Goal: Transaction & Acquisition: Download file/media

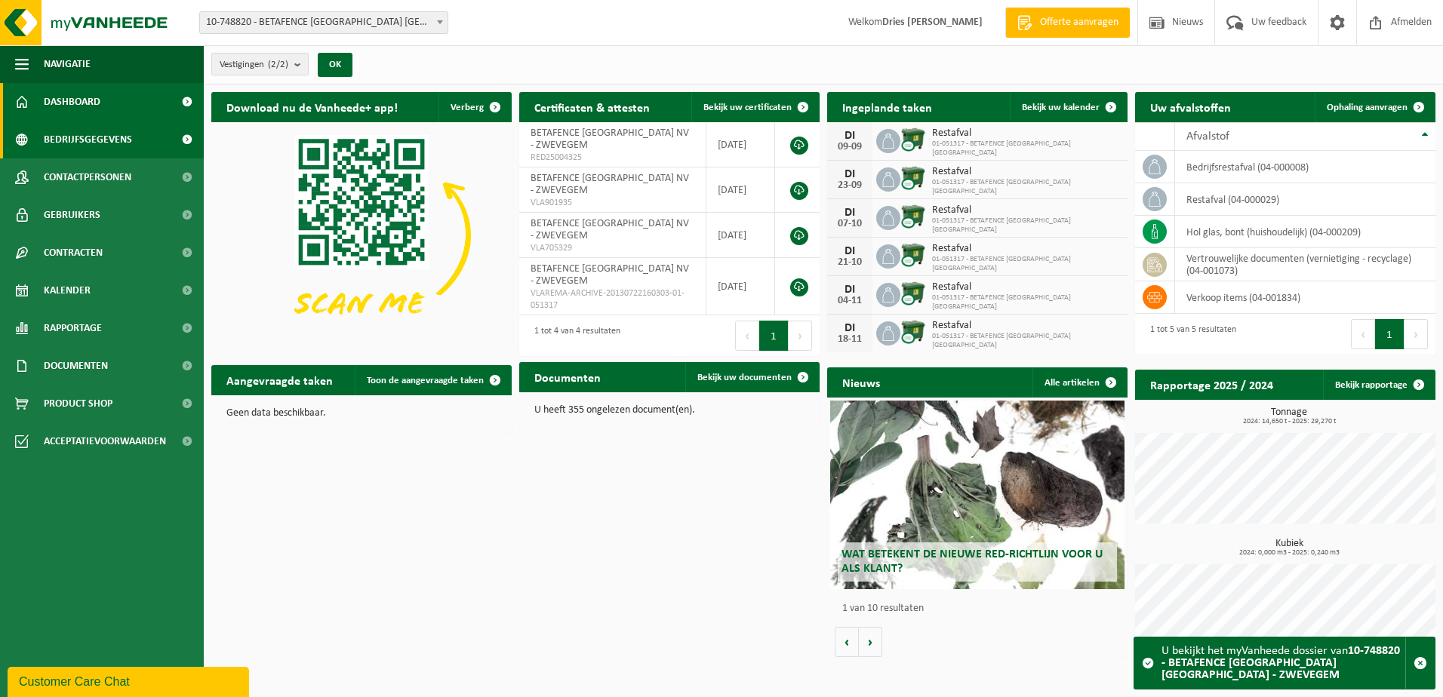
drag, startPoint x: 0, startPoint y: 0, endPoint x: 48, endPoint y: 138, distance: 146.3
click at [48, 138] on span "Bedrijfsgegevens" at bounding box center [88, 140] width 88 height 38
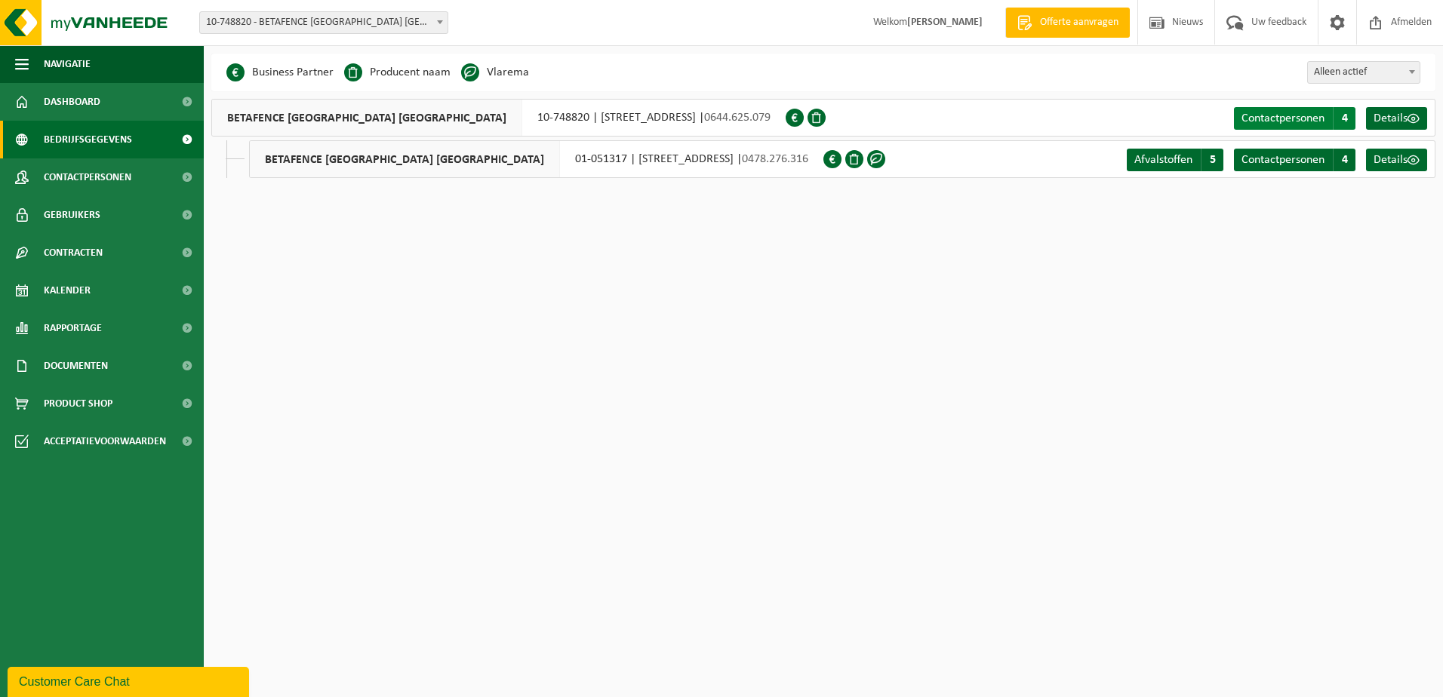
click at [1286, 121] on span "Contactpersonen" at bounding box center [1283, 118] width 83 height 12
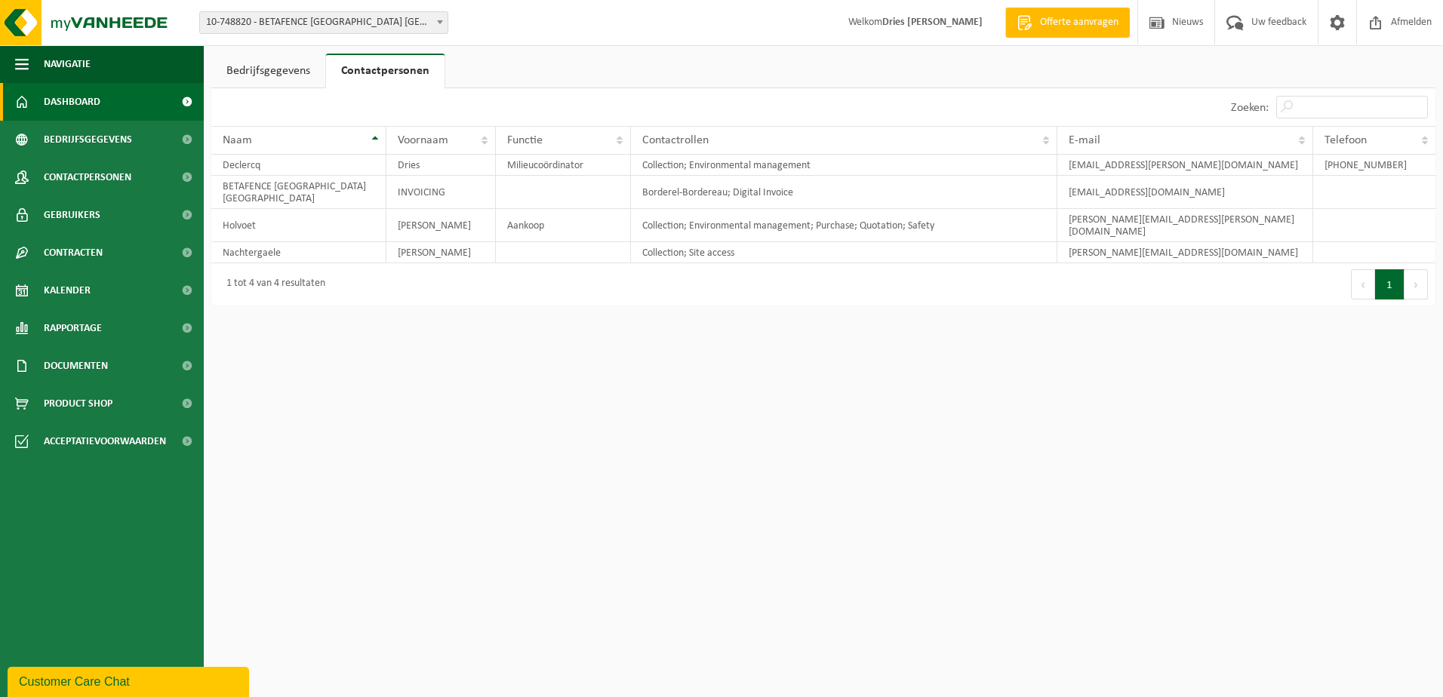
click at [88, 108] on span "Dashboard" at bounding box center [72, 102] width 57 height 38
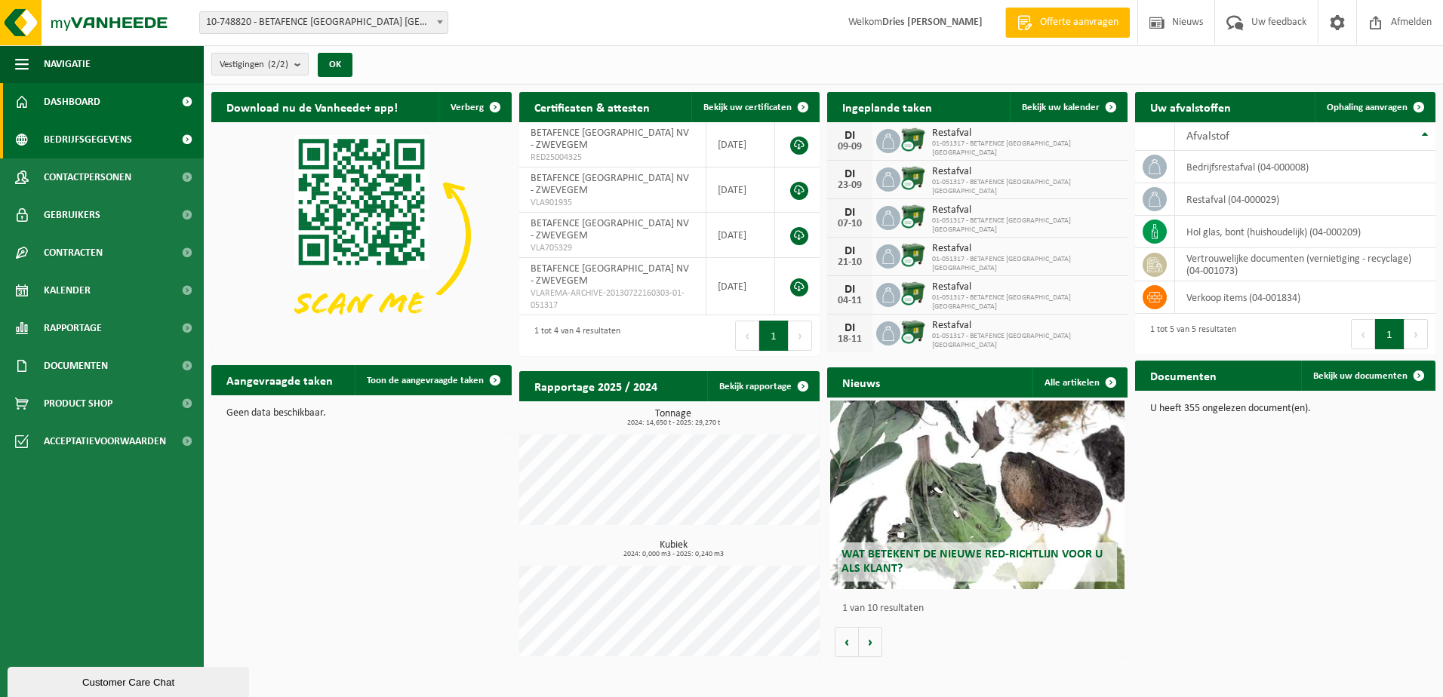
click at [84, 138] on span "Bedrijfsgegevens" at bounding box center [88, 140] width 88 height 38
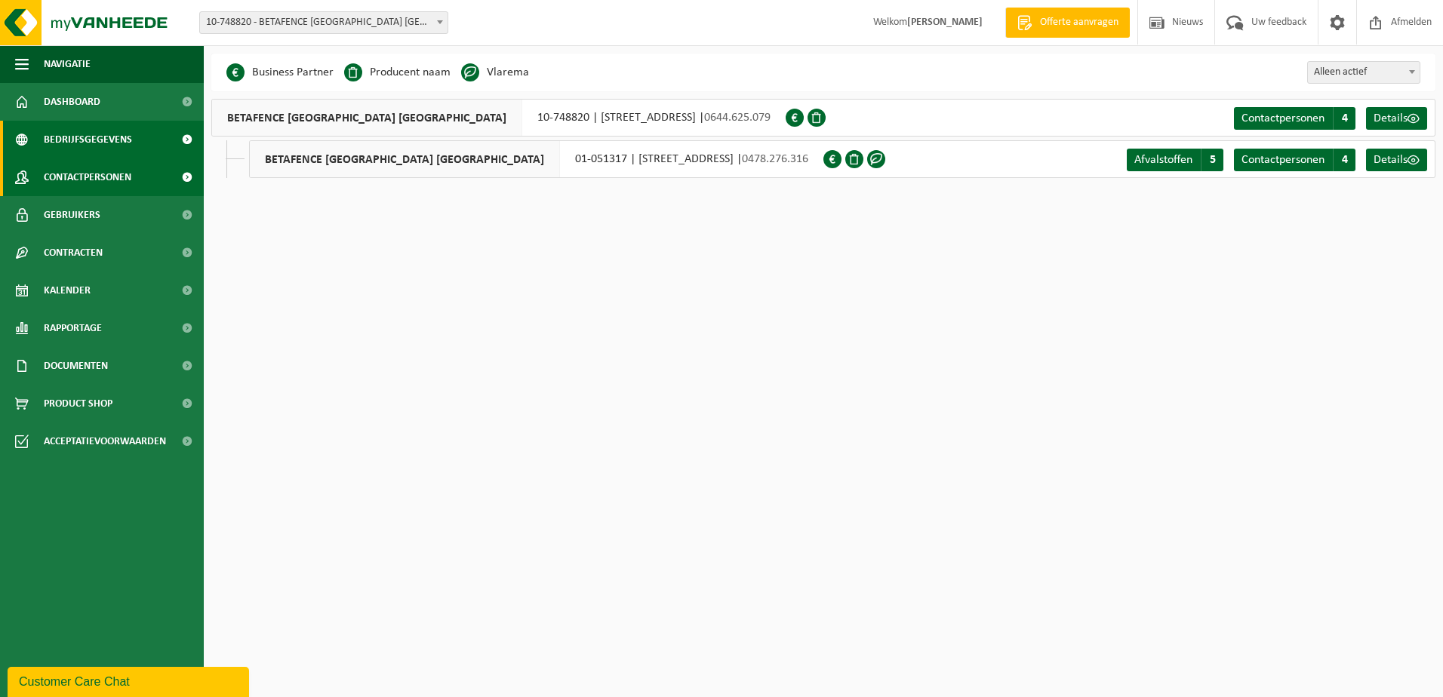
click at [81, 173] on span "Contactpersonen" at bounding box center [88, 178] width 88 height 38
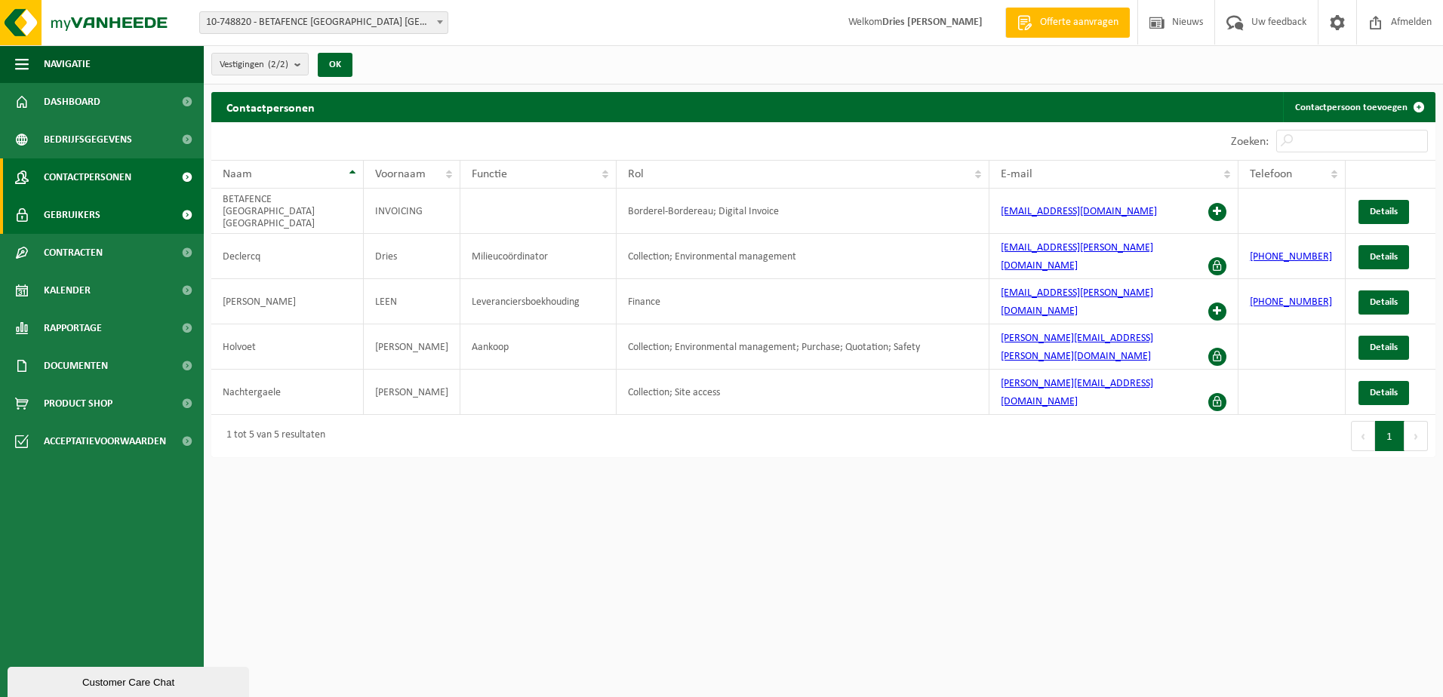
click at [75, 216] on span "Gebruikers" at bounding box center [72, 215] width 57 height 38
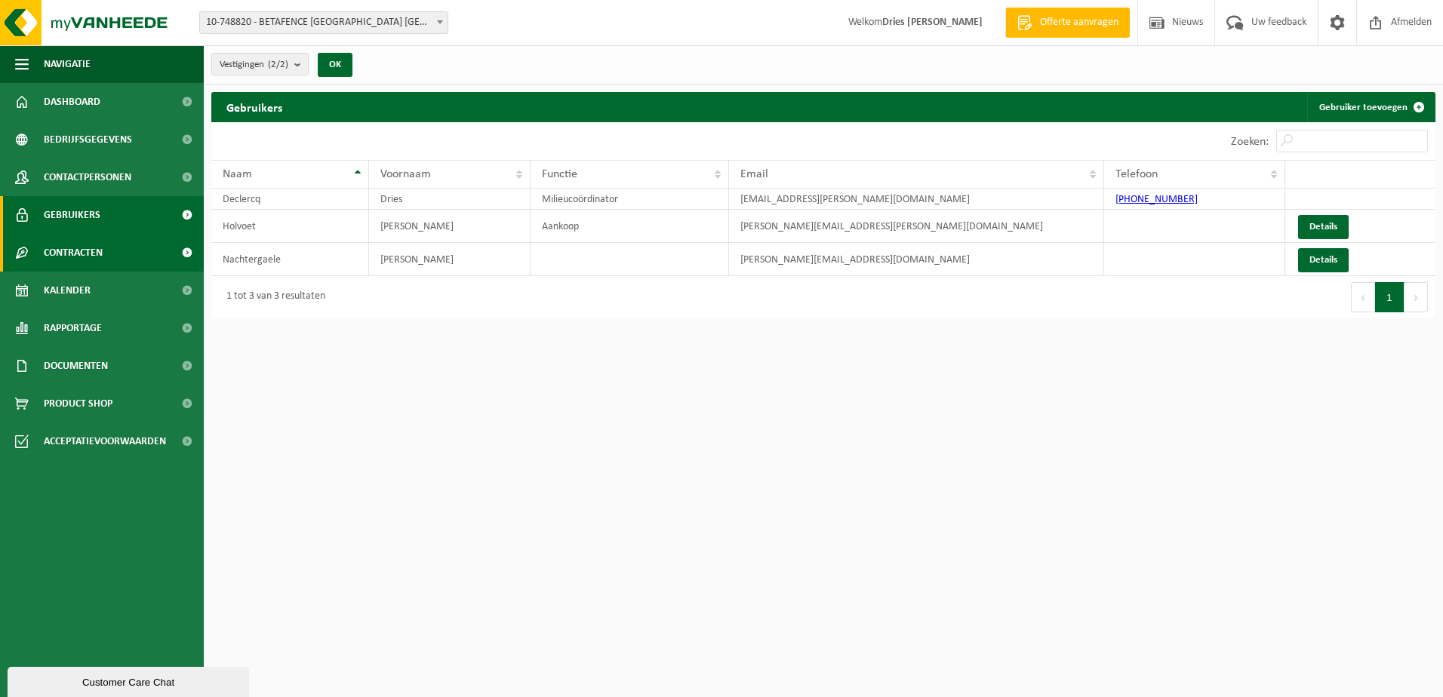
click at [77, 251] on span "Contracten" at bounding box center [73, 253] width 59 height 38
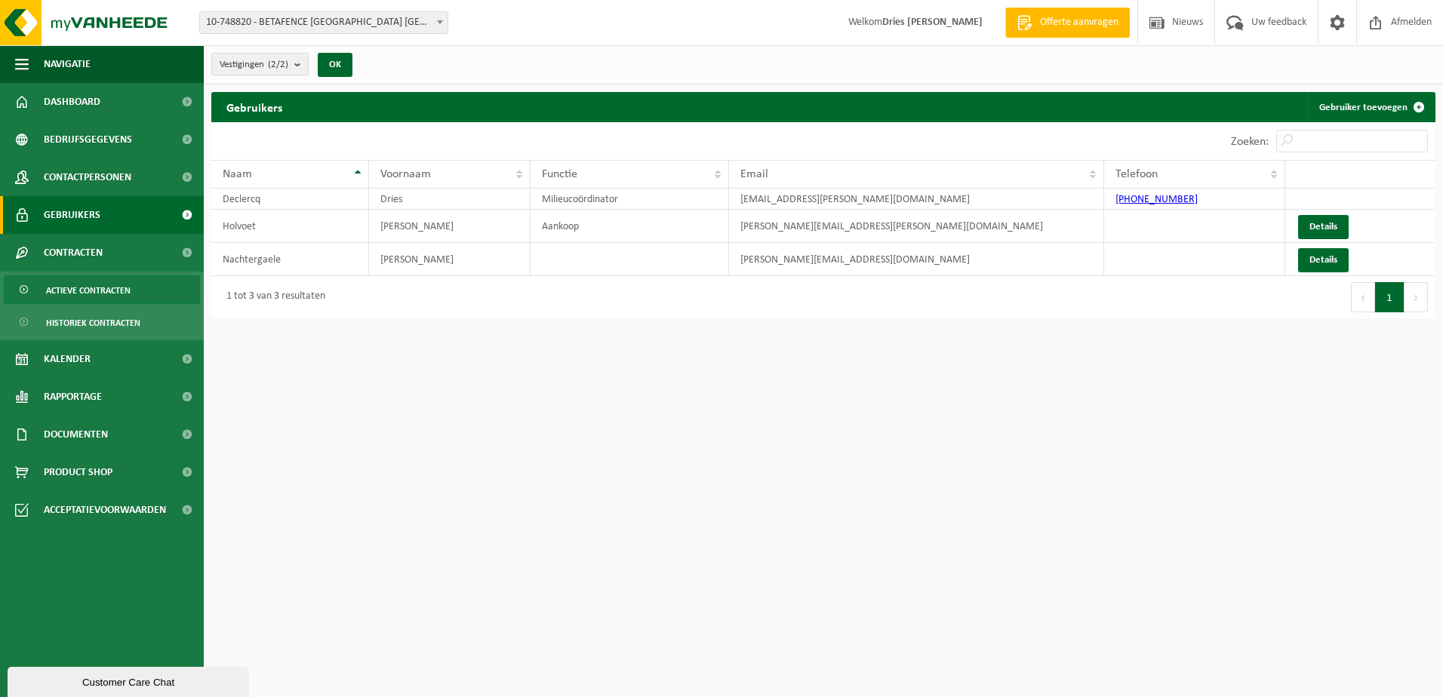
click at [94, 288] on span "Actieve contracten" at bounding box center [88, 290] width 85 height 29
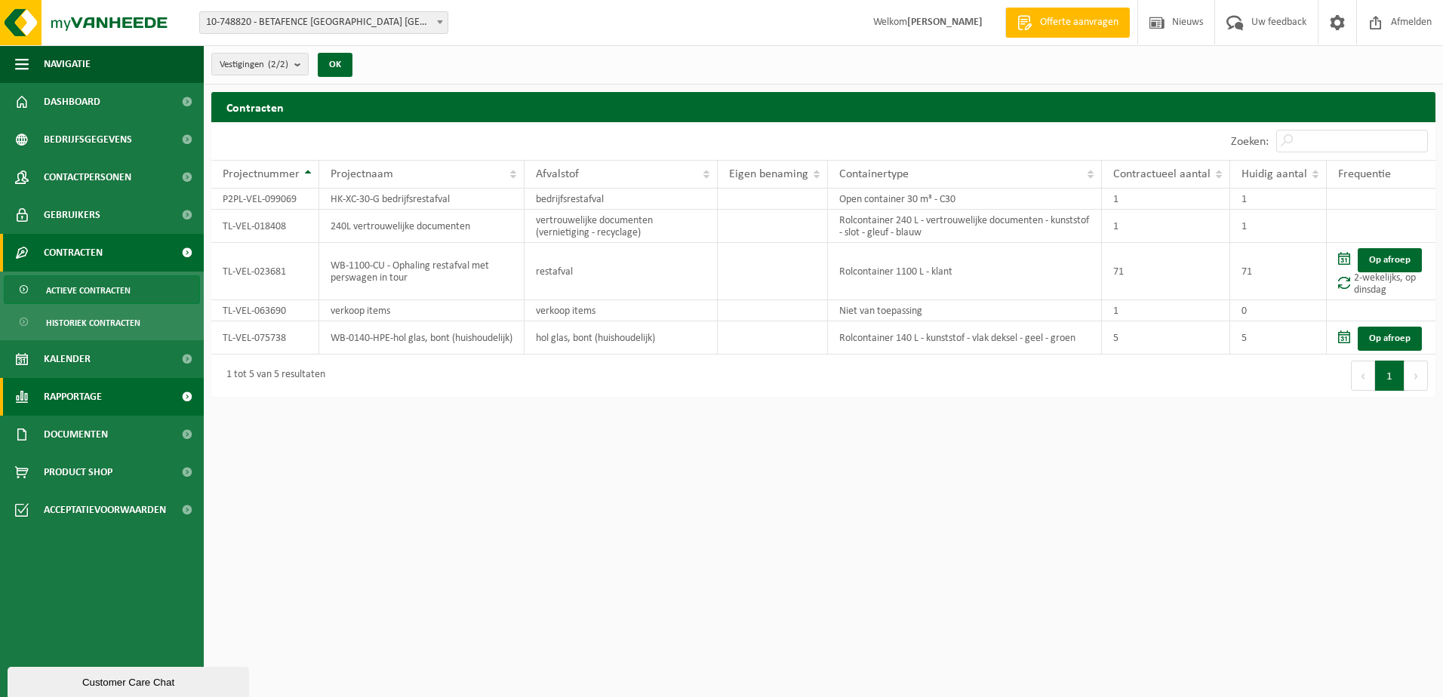
click at [81, 394] on span "Rapportage" at bounding box center [73, 397] width 58 height 38
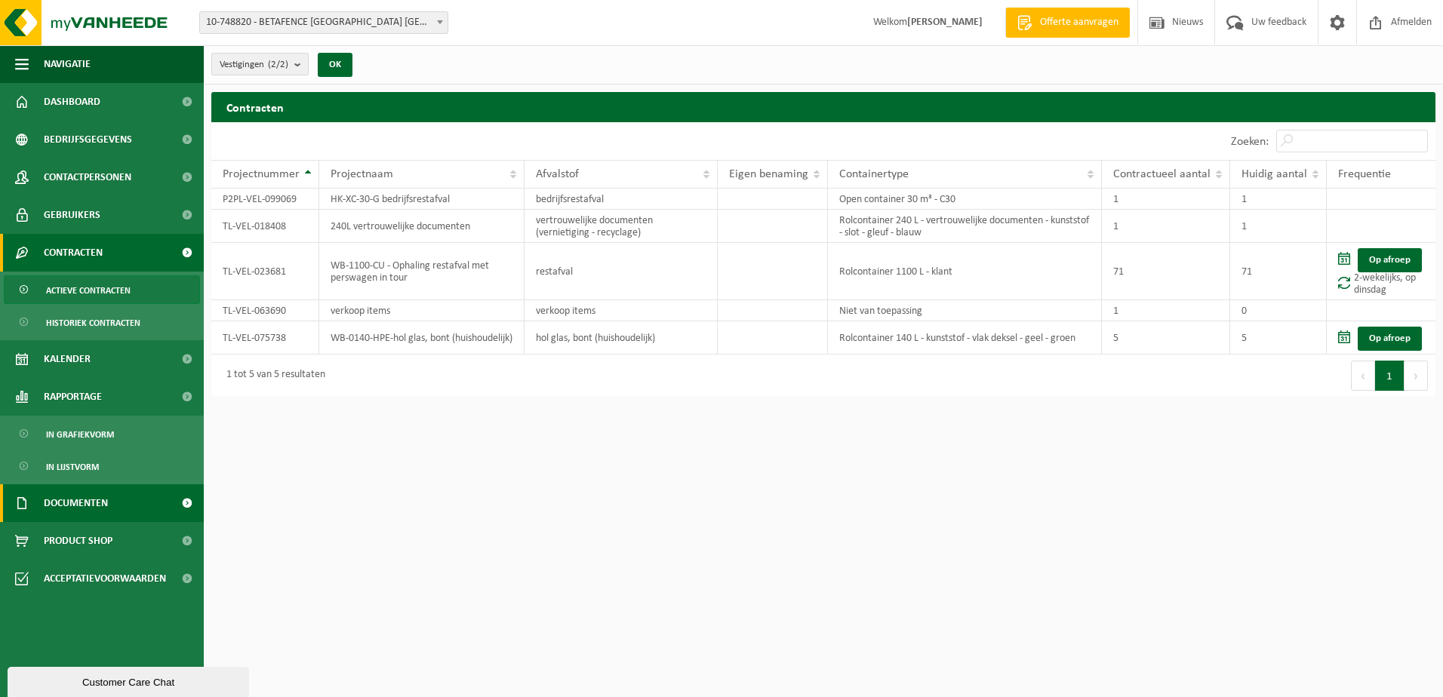
click at [70, 500] on span "Documenten" at bounding box center [76, 504] width 64 height 38
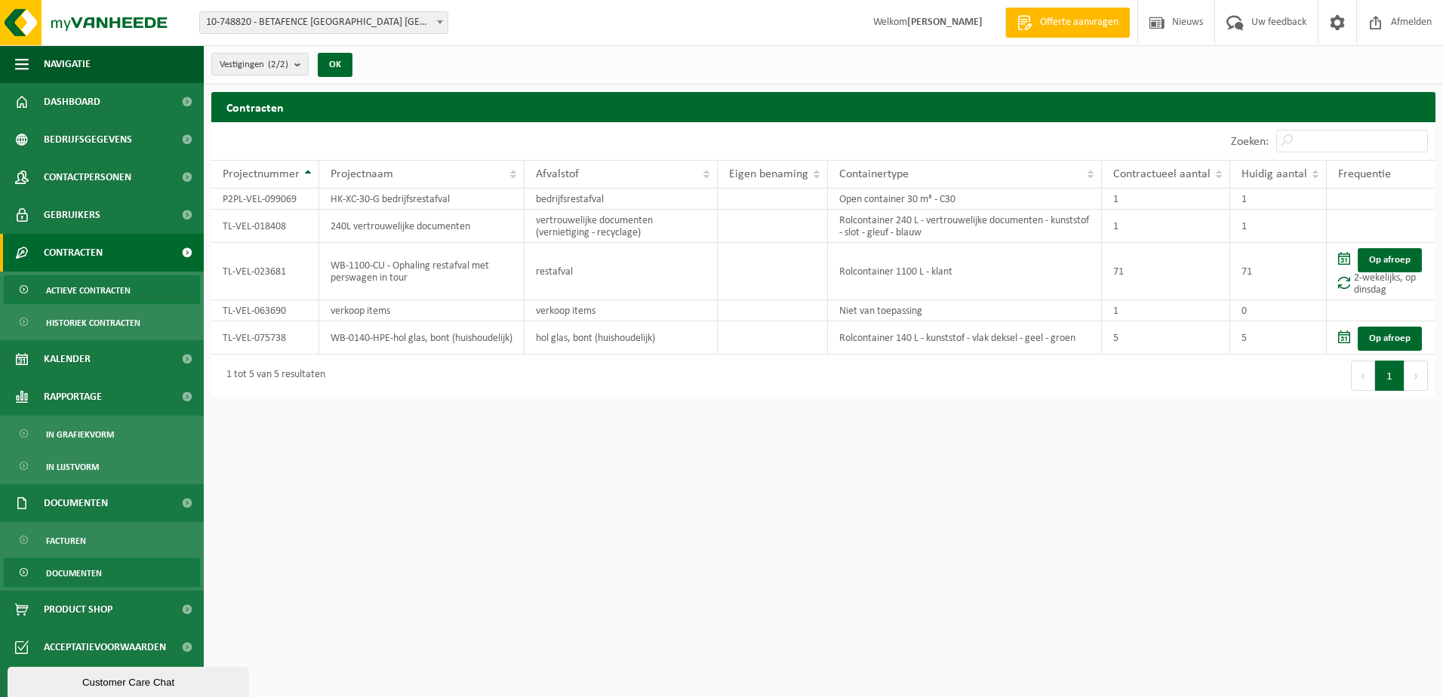
click at [80, 568] on span "Documenten" at bounding box center [74, 573] width 56 height 29
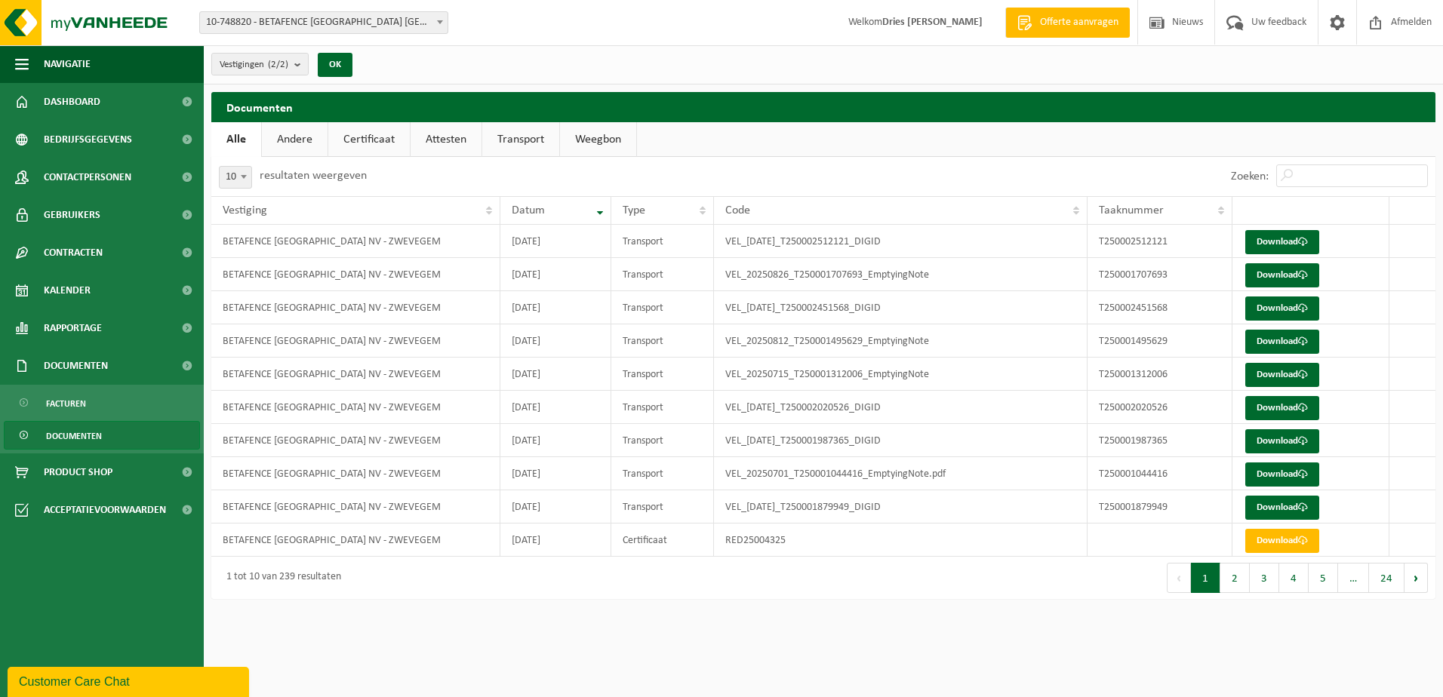
click at [372, 139] on link "Certificaat" at bounding box center [369, 139] width 82 height 35
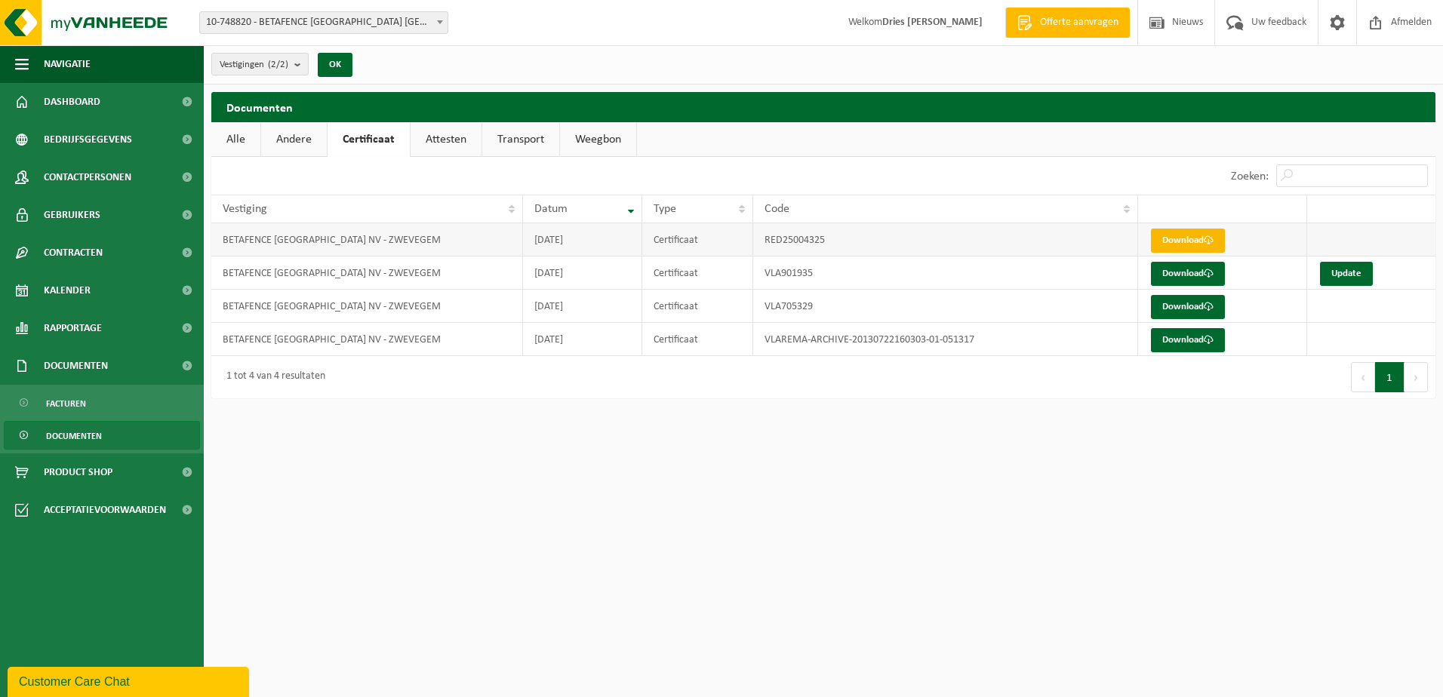
click at [1174, 238] on link "Download" at bounding box center [1188, 241] width 74 height 24
click at [115, 442] on link "Documenten" at bounding box center [102, 435] width 196 height 29
